Goal: Transaction & Acquisition: Purchase product/service

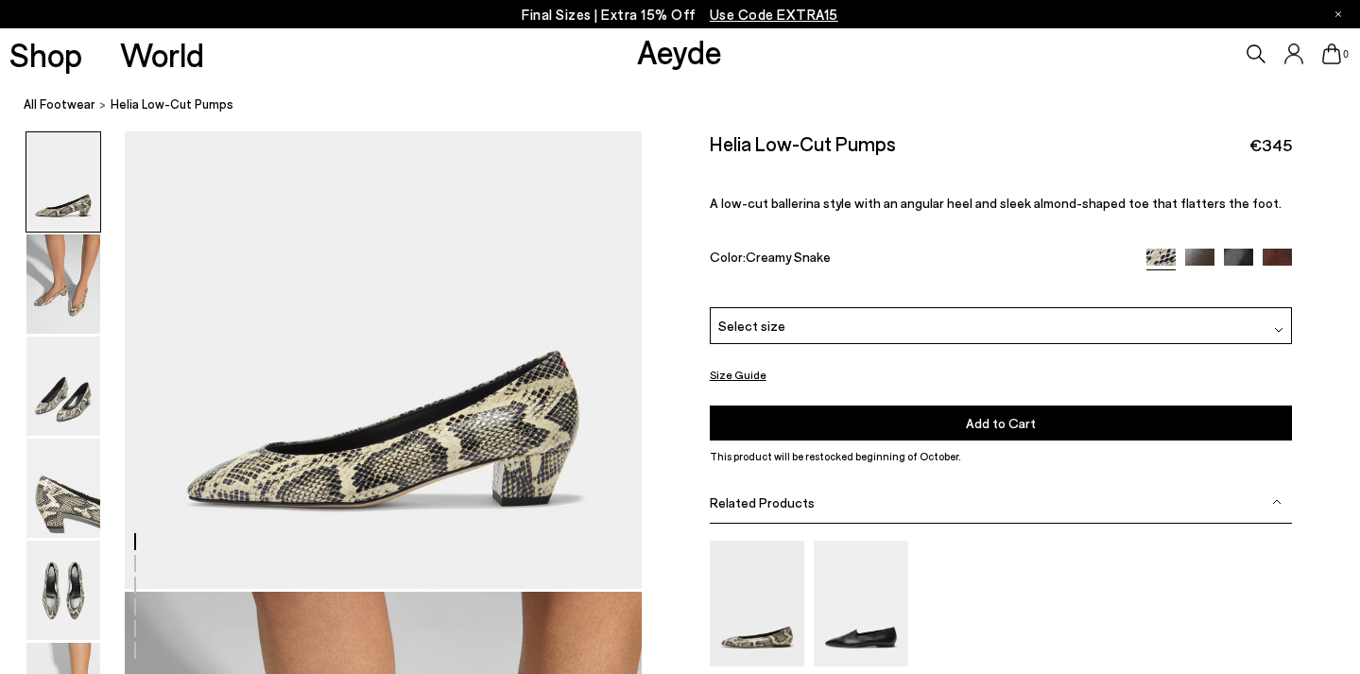
scroll to position [86, 0]
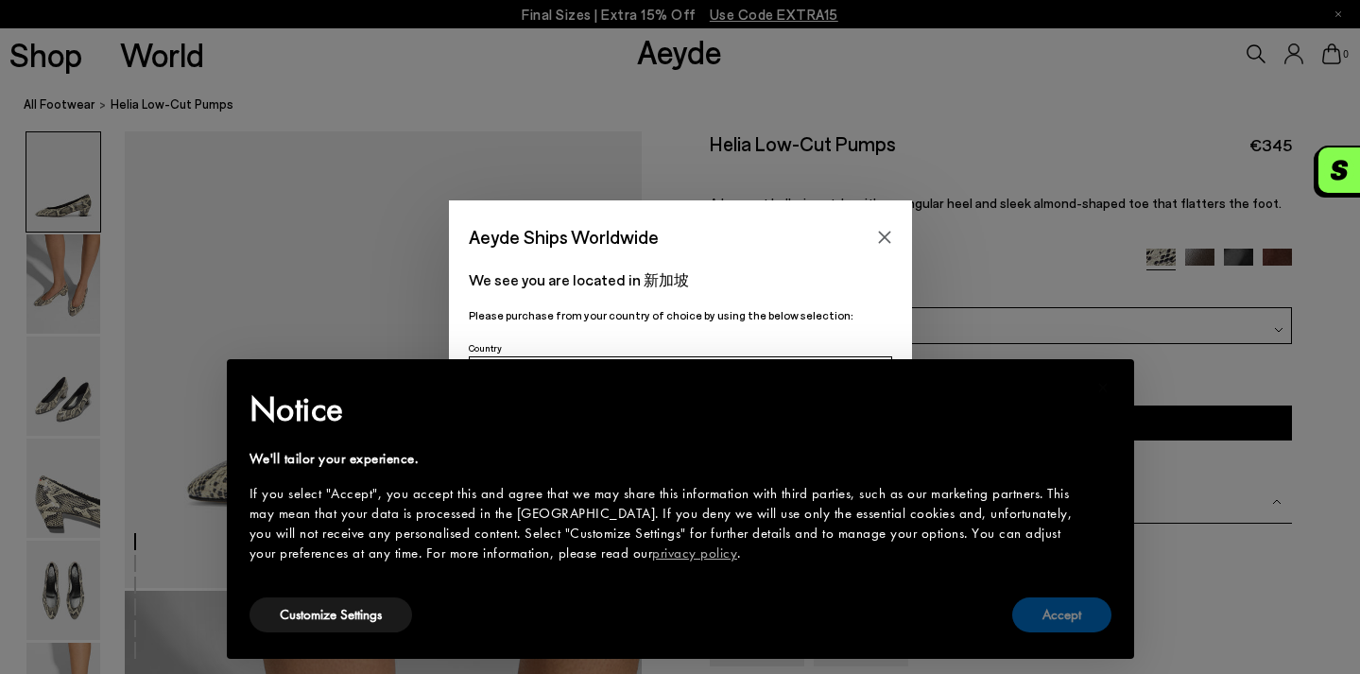
click at [1045, 625] on button "Accept" at bounding box center [1062, 615] width 99 height 35
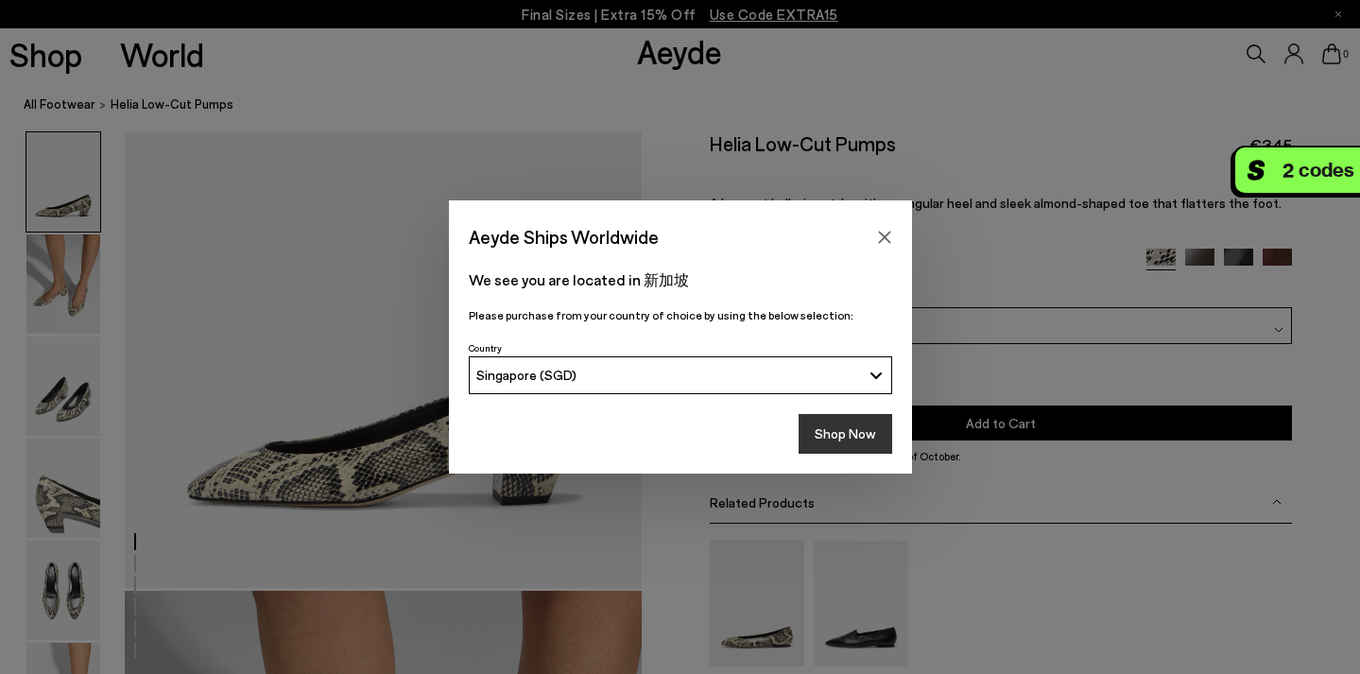
click at [835, 430] on button "Shop Now" at bounding box center [846, 434] width 94 height 40
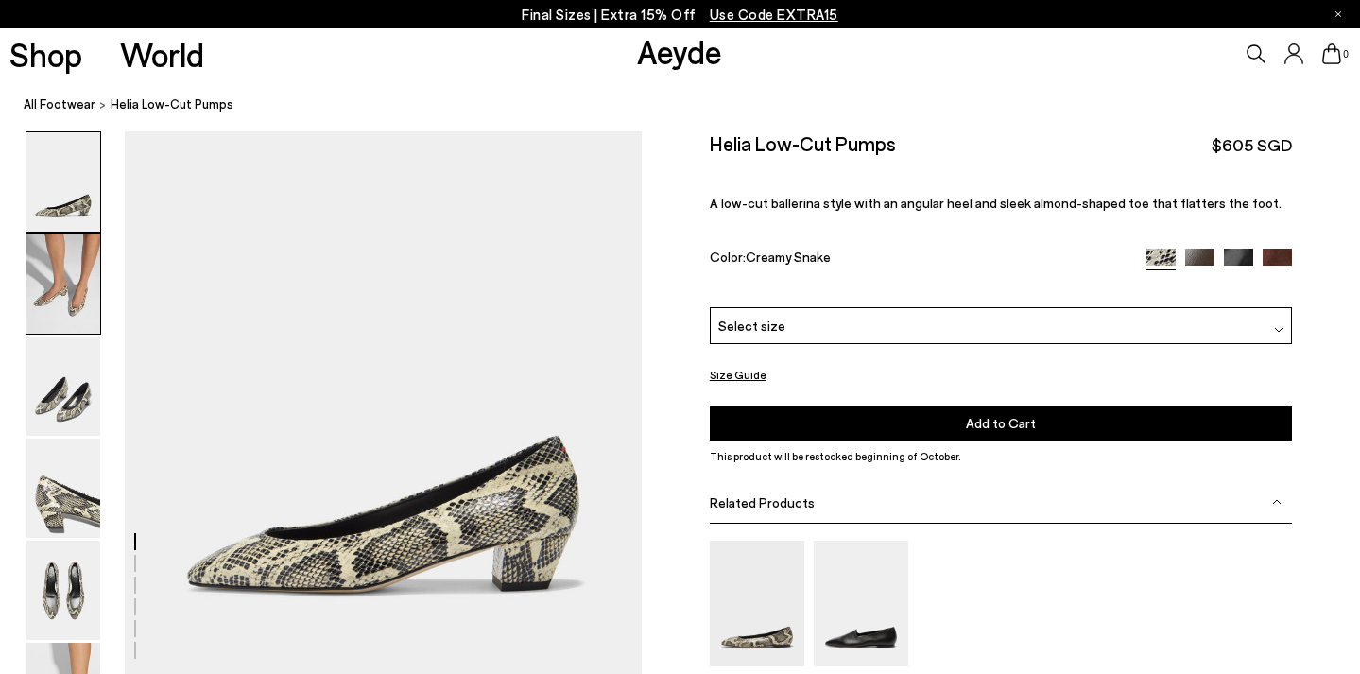
click at [72, 280] on img at bounding box center [63, 283] width 74 height 99
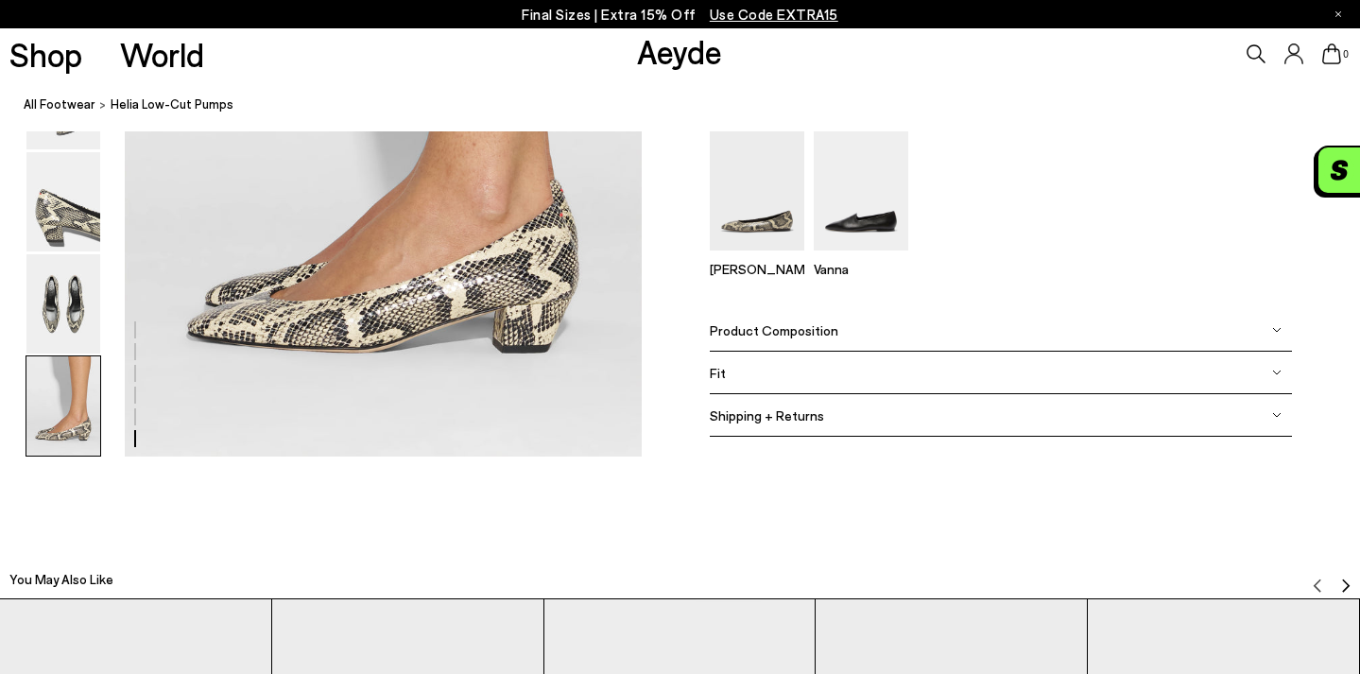
scroll to position [3686, 0]
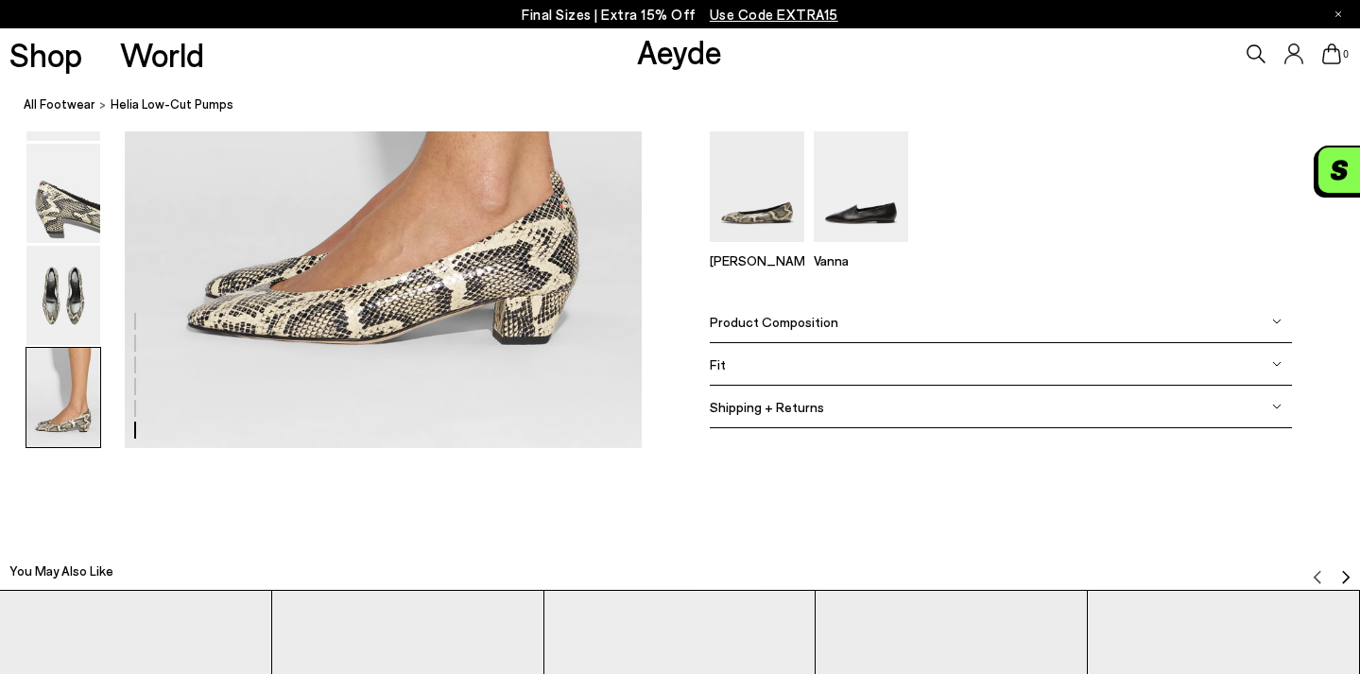
click at [874, 334] on div "Product Composition" at bounding box center [1001, 322] width 582 height 43
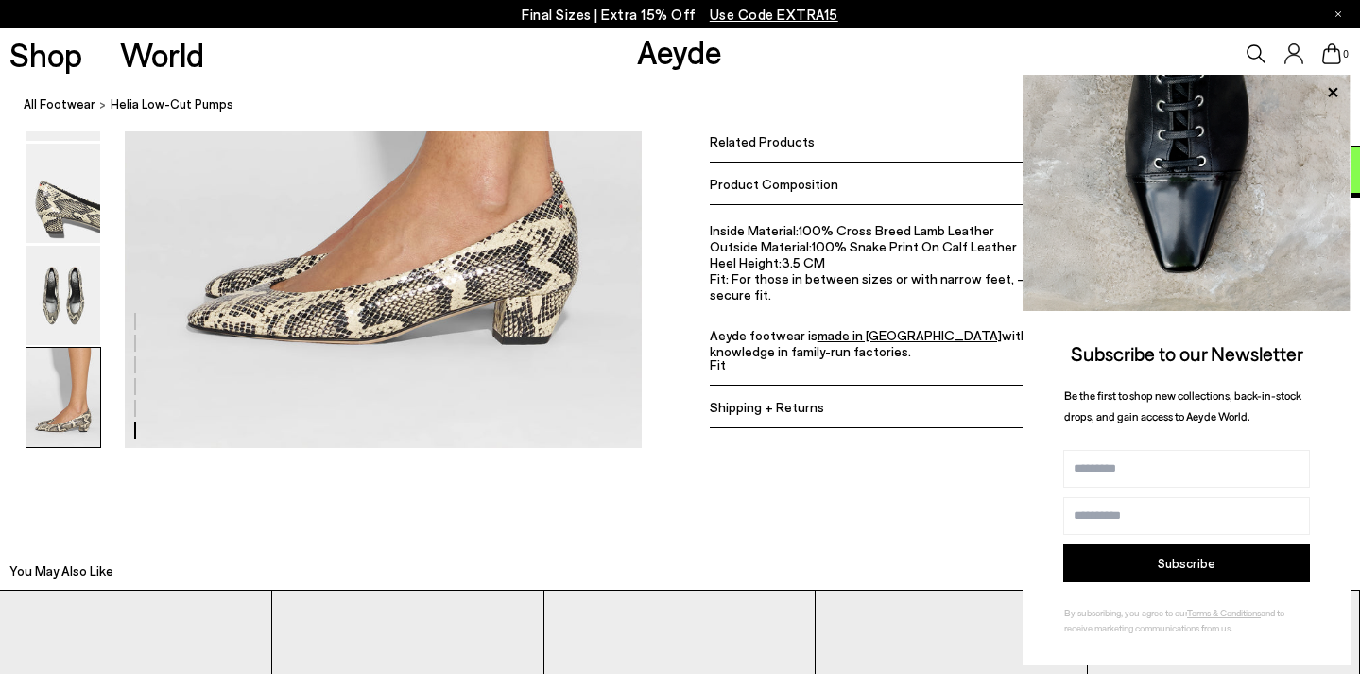
click at [709, 553] on div "You May Also Like" at bounding box center [680, 566] width 1360 height 46
click at [1336, 85] on icon at bounding box center [1333, 92] width 25 height 25
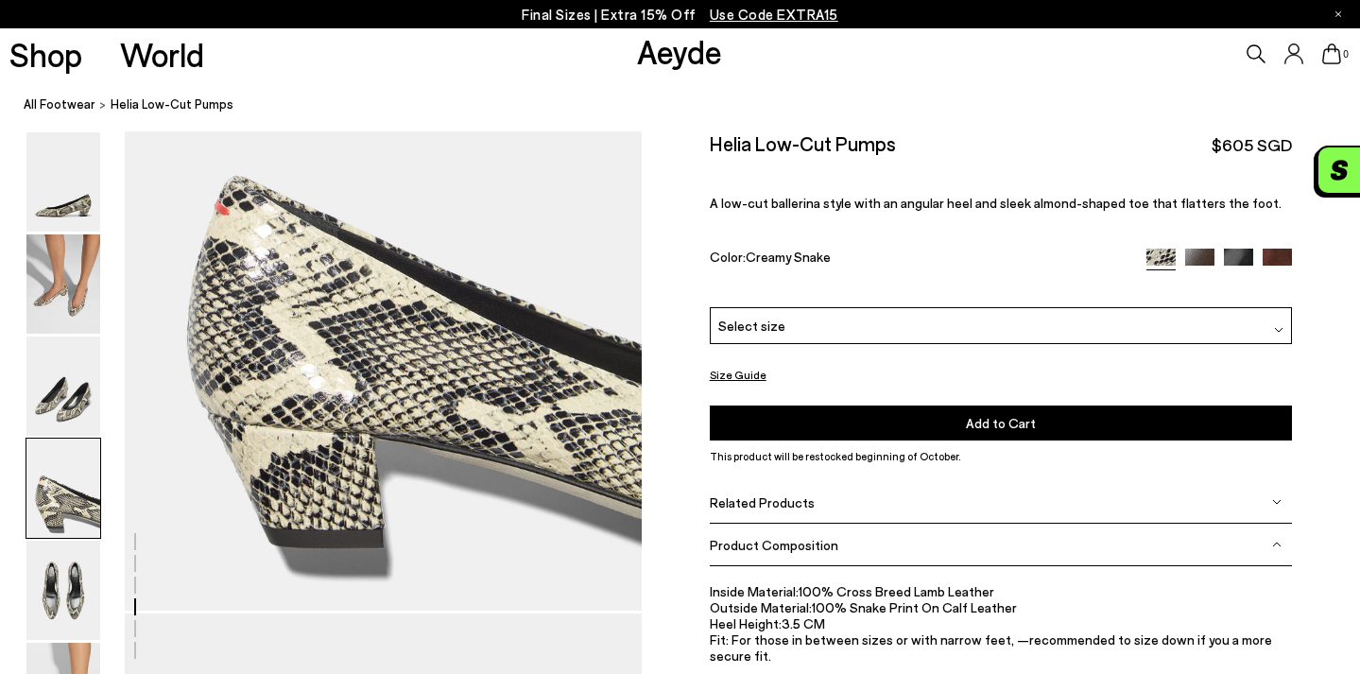
scroll to position [2135, 0]
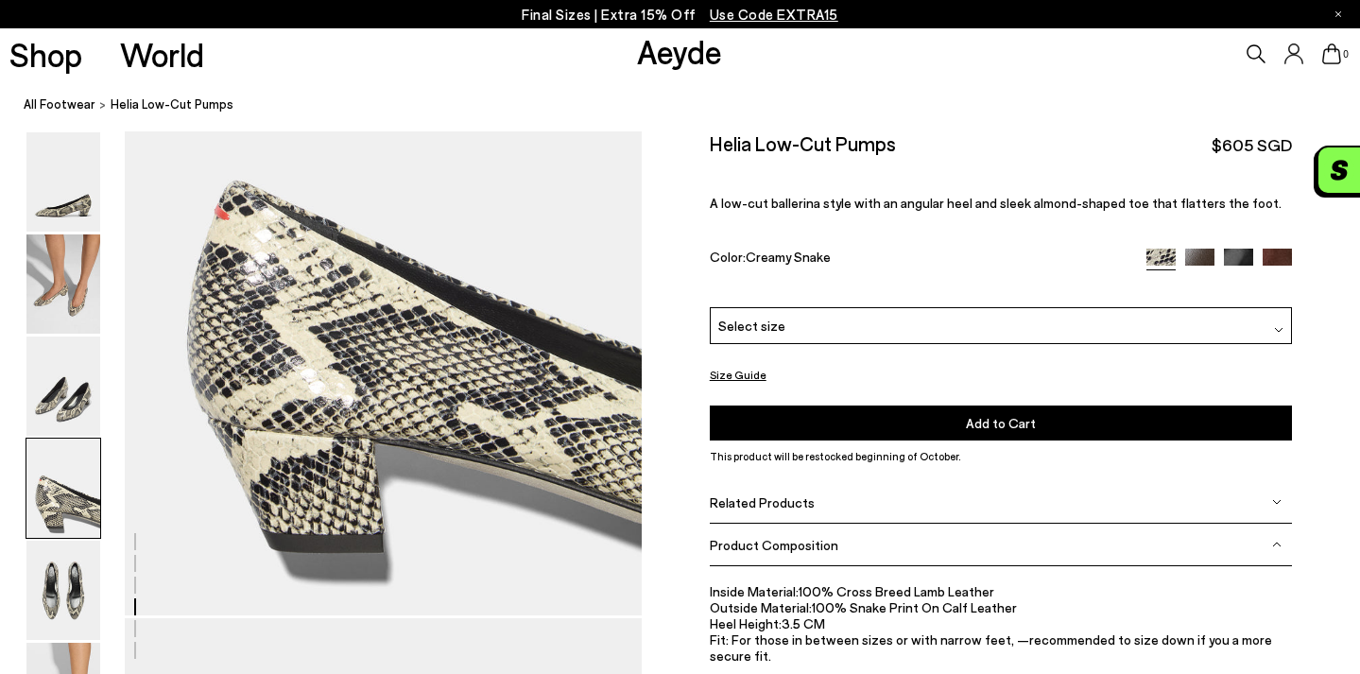
click at [889, 307] on div "Select size" at bounding box center [1001, 325] width 582 height 37
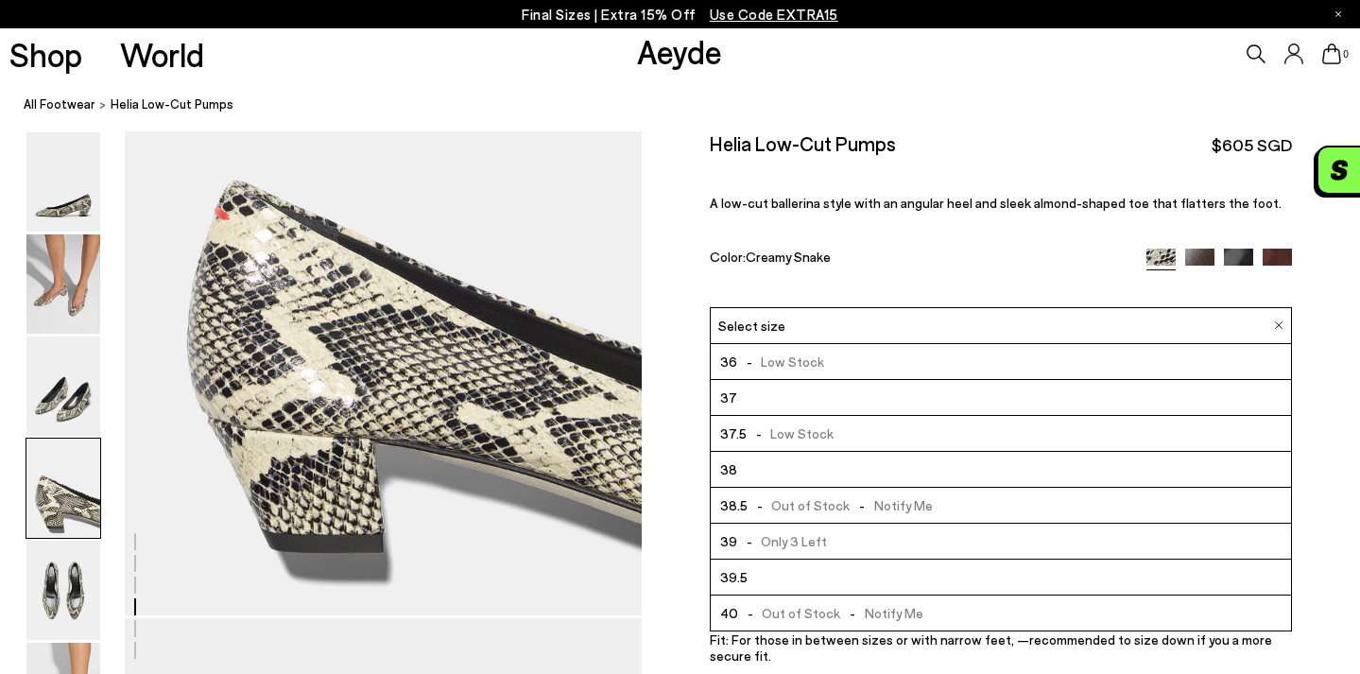
click at [854, 452] on li "38" at bounding box center [1001, 470] width 580 height 36
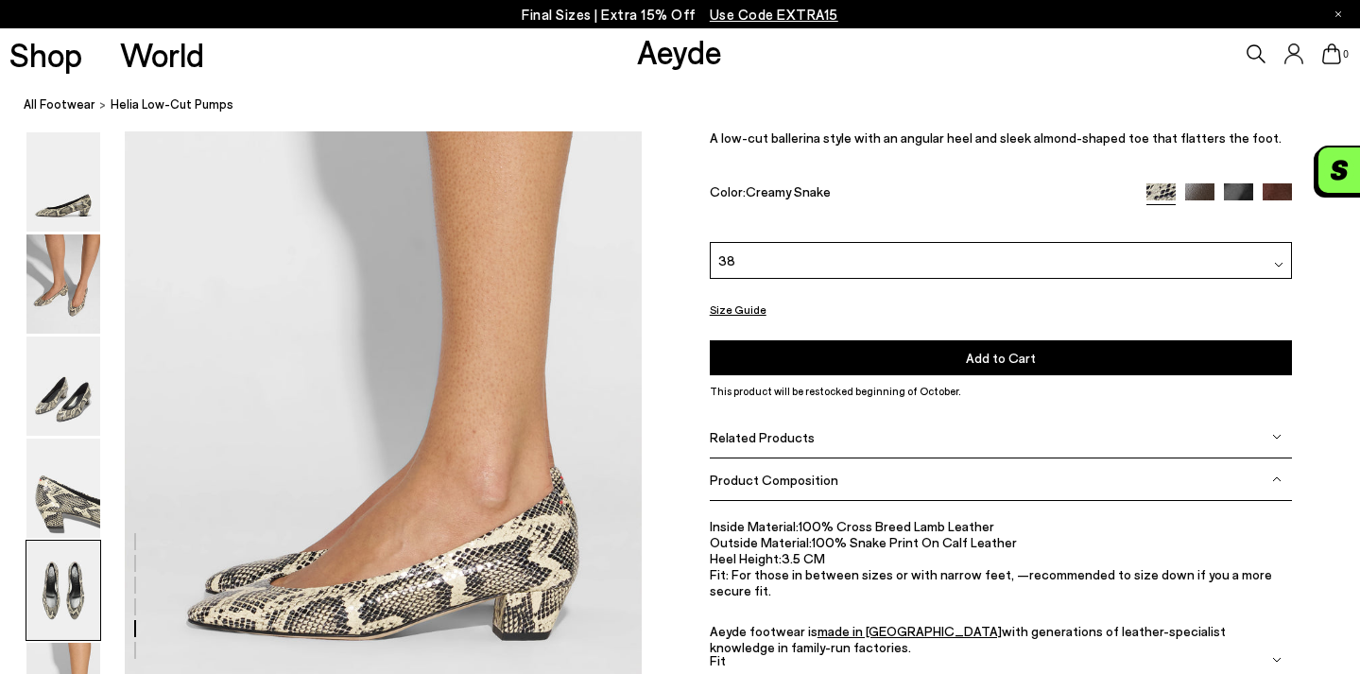
scroll to position [3421, 0]
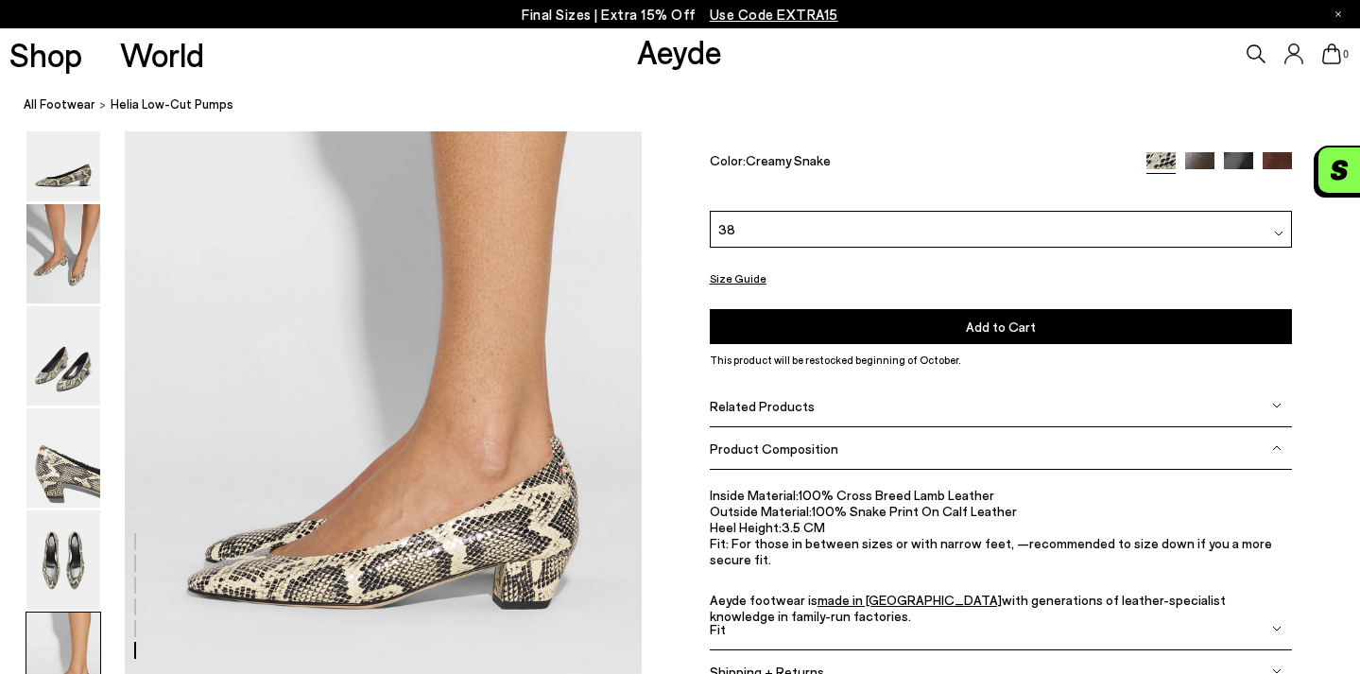
click at [1083, 318] on button "Add to Cart Select a Size First" at bounding box center [1001, 325] width 582 height 35
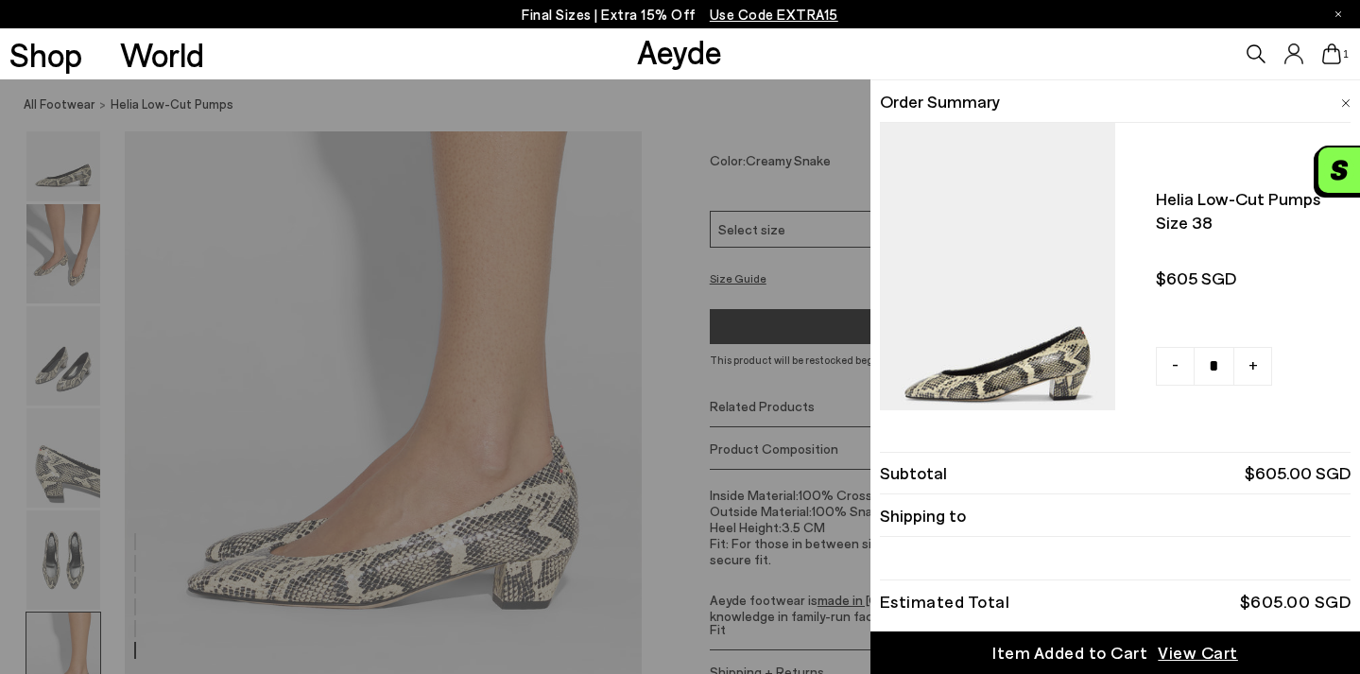
click at [1218, 651] on span "View Cart" at bounding box center [1198, 653] width 80 height 24
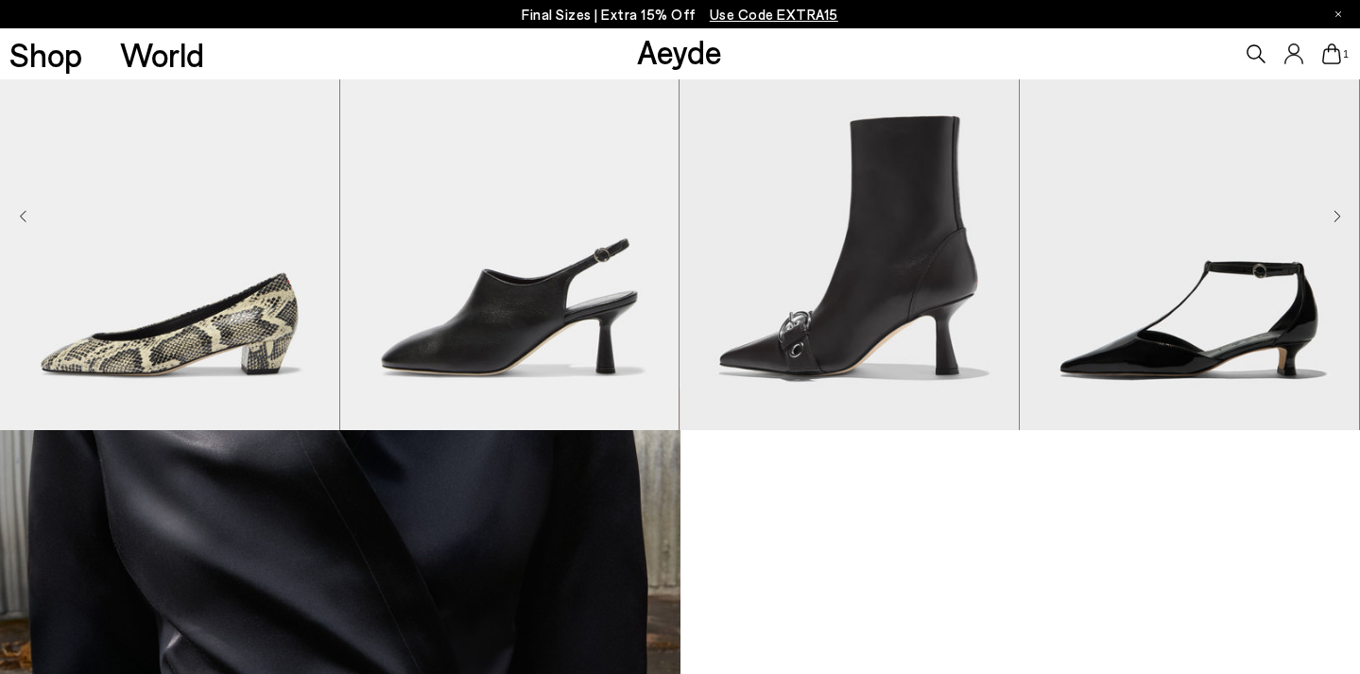
scroll to position [1317, 0]
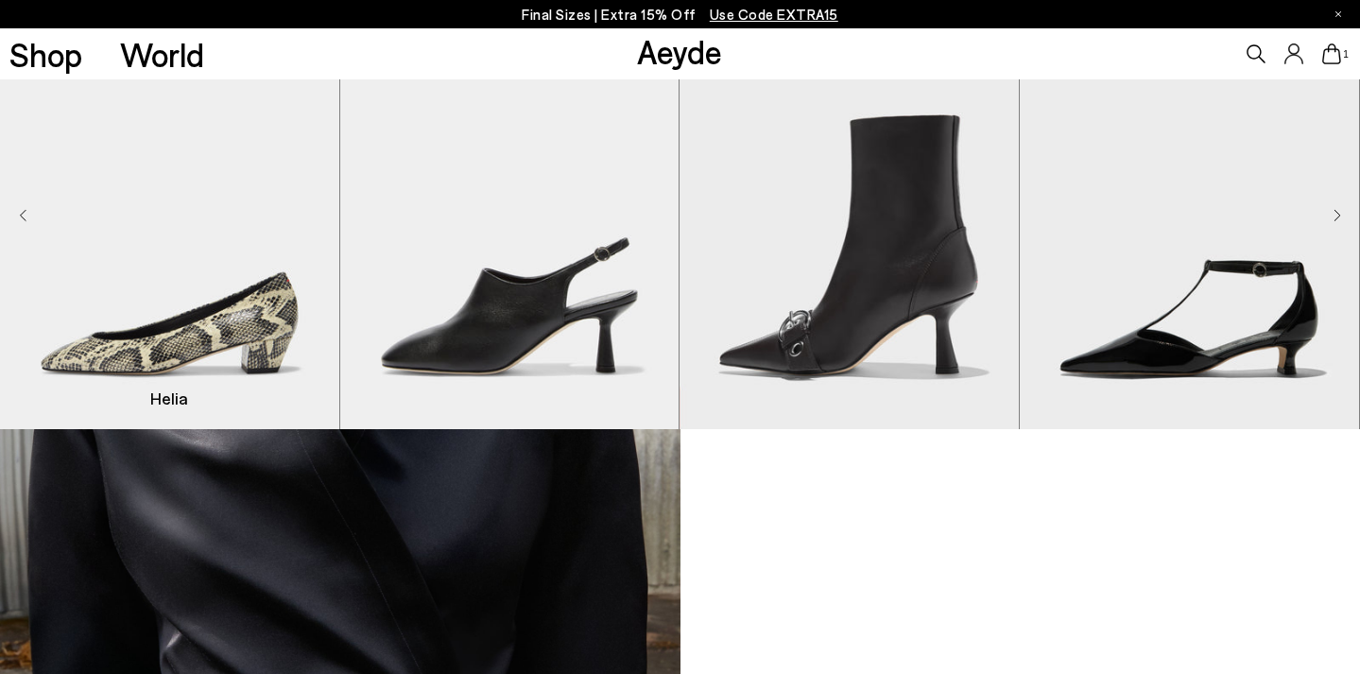
click at [264, 331] on img "1 / 9" at bounding box center [169, 216] width 339 height 426
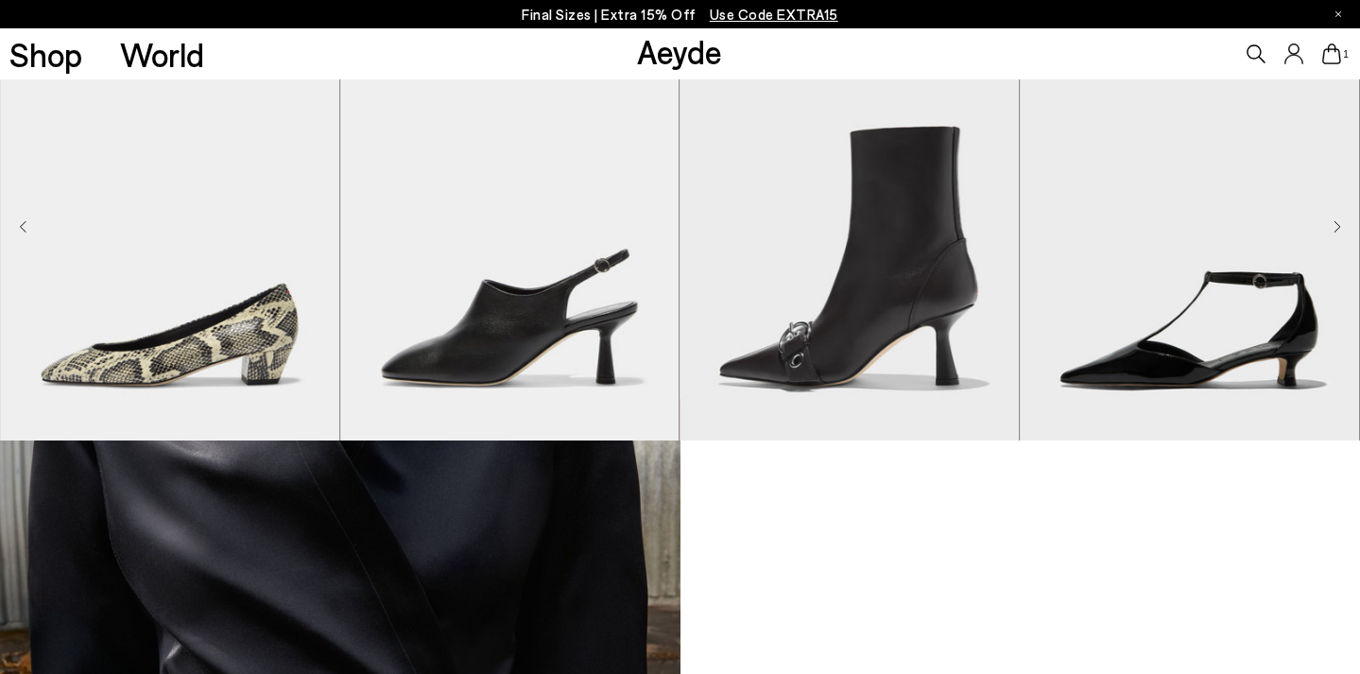
scroll to position [1314, 0]
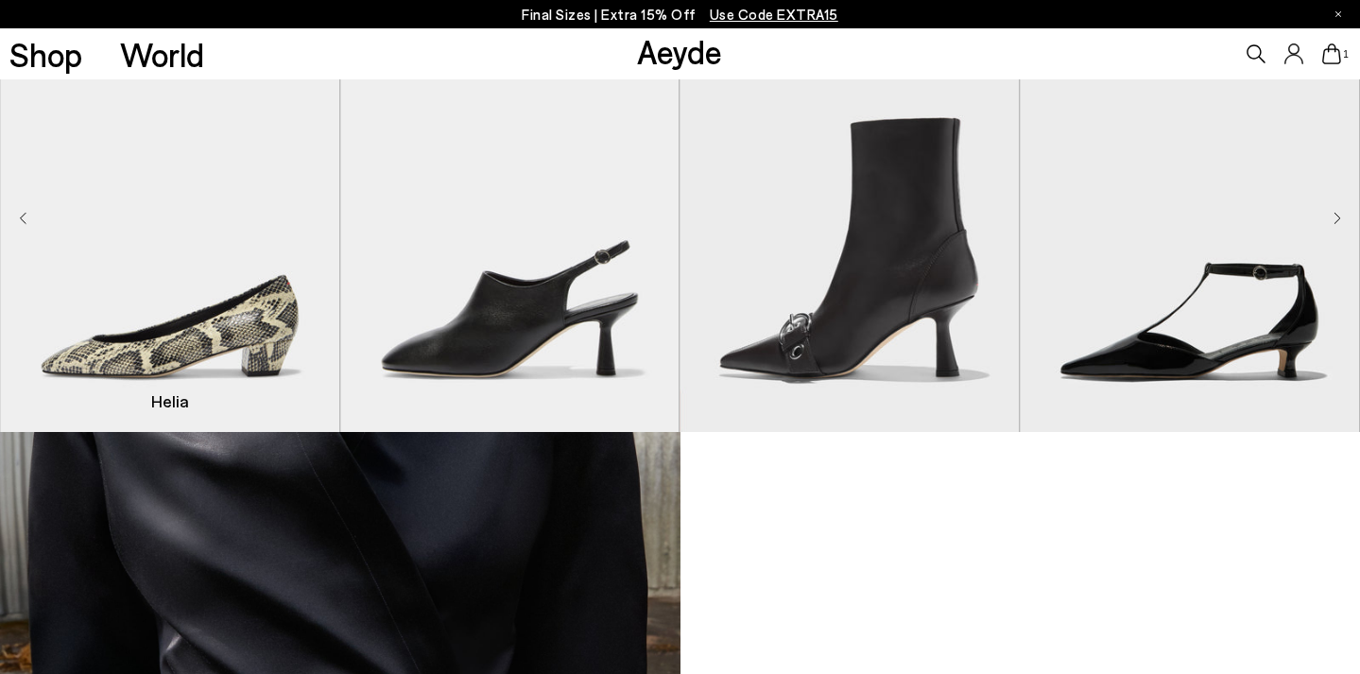
click at [251, 337] on img "1 / 9" at bounding box center [169, 219] width 339 height 426
click at [0, 0] on span "Helia" at bounding box center [0, 0] width 0 height 0
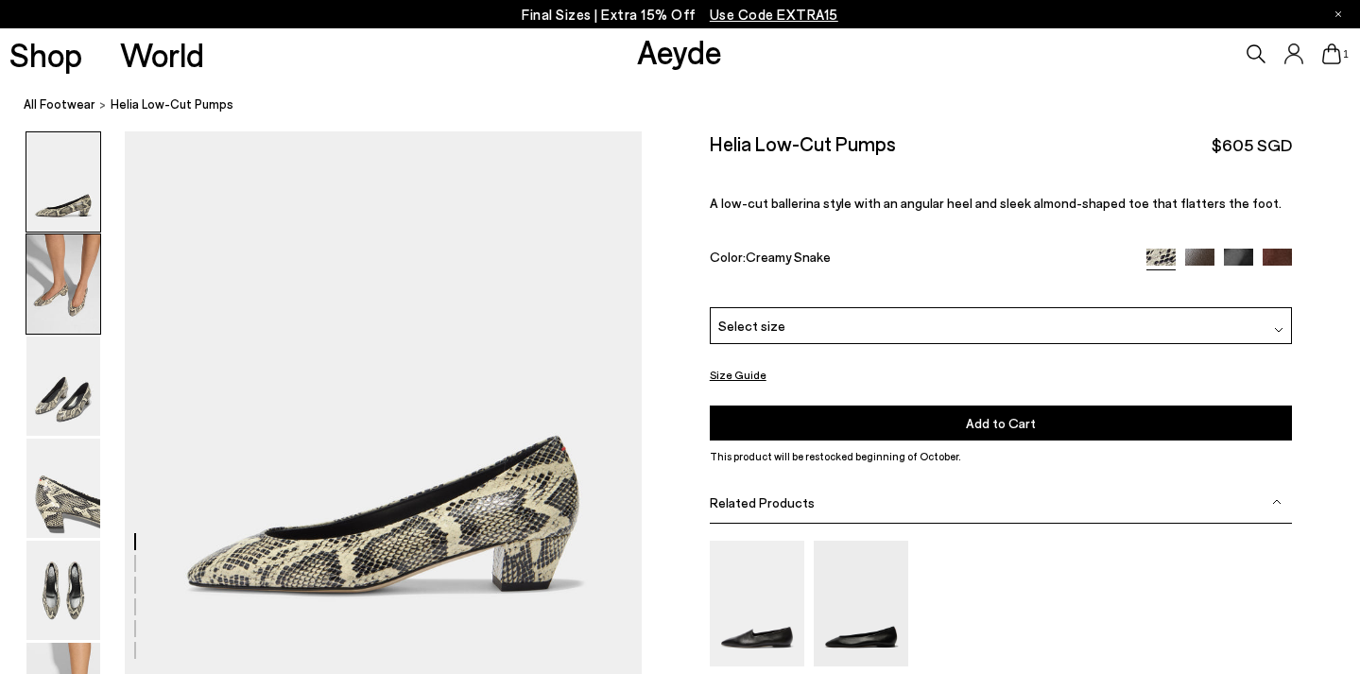
click at [59, 276] on img at bounding box center [63, 283] width 74 height 99
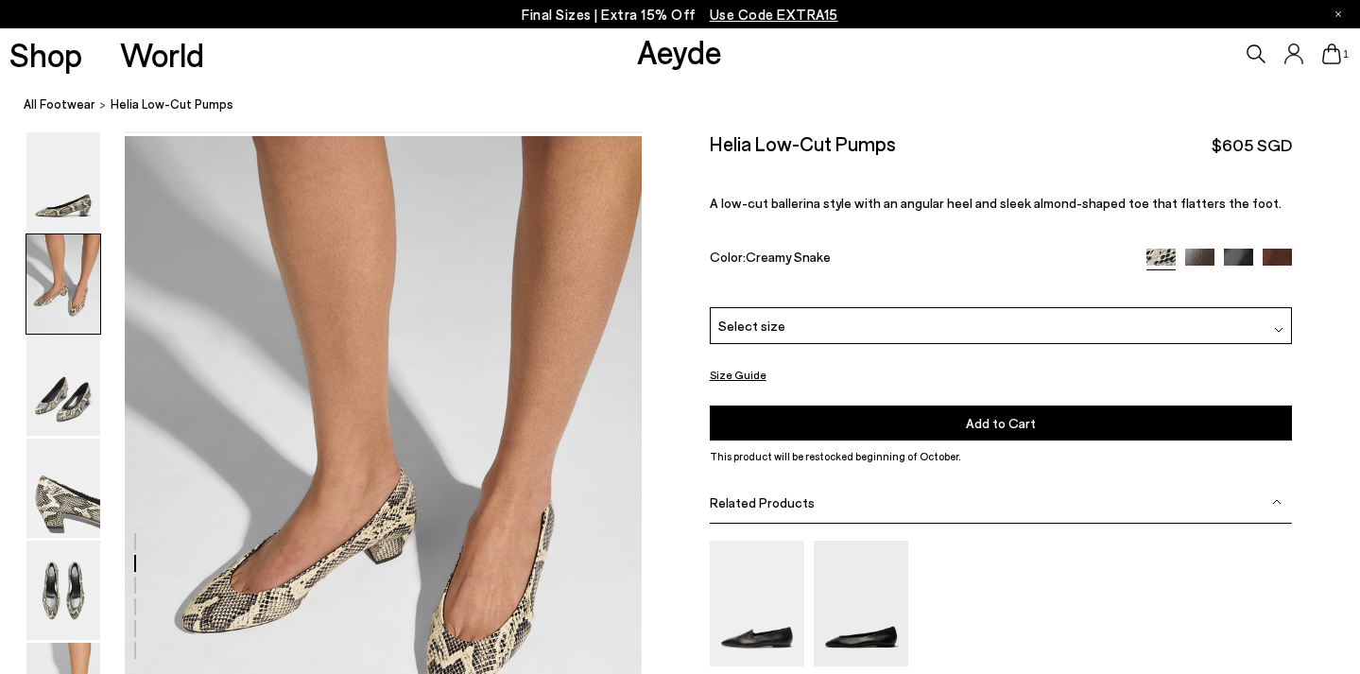
scroll to position [547, 0]
